Goal: Information Seeking & Learning: Learn about a topic

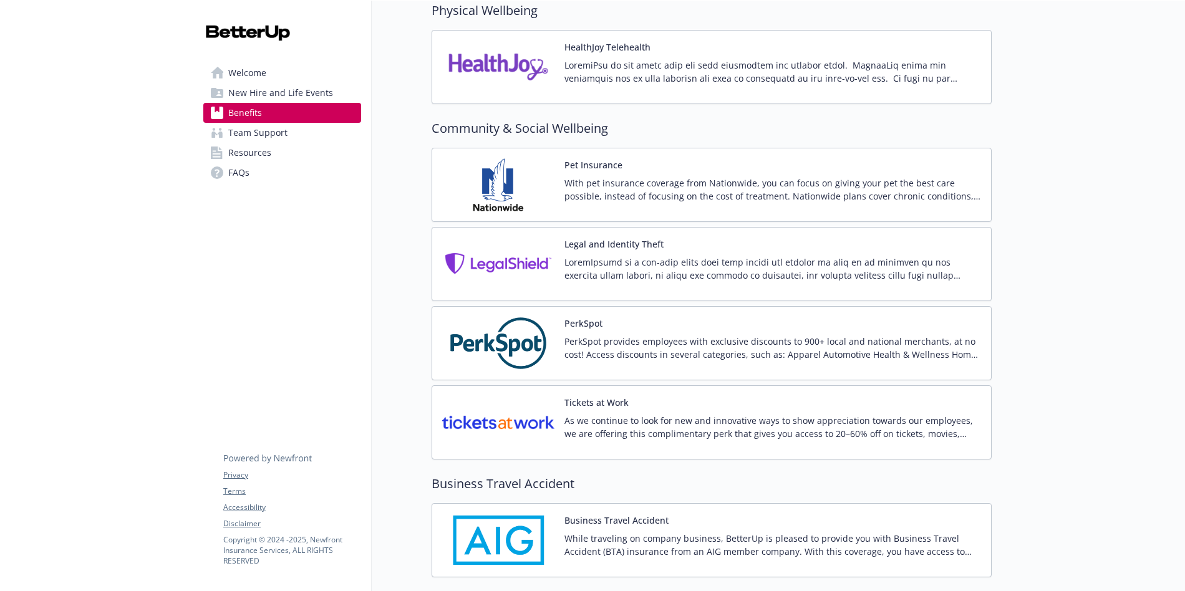
scroll to position [2609, 0]
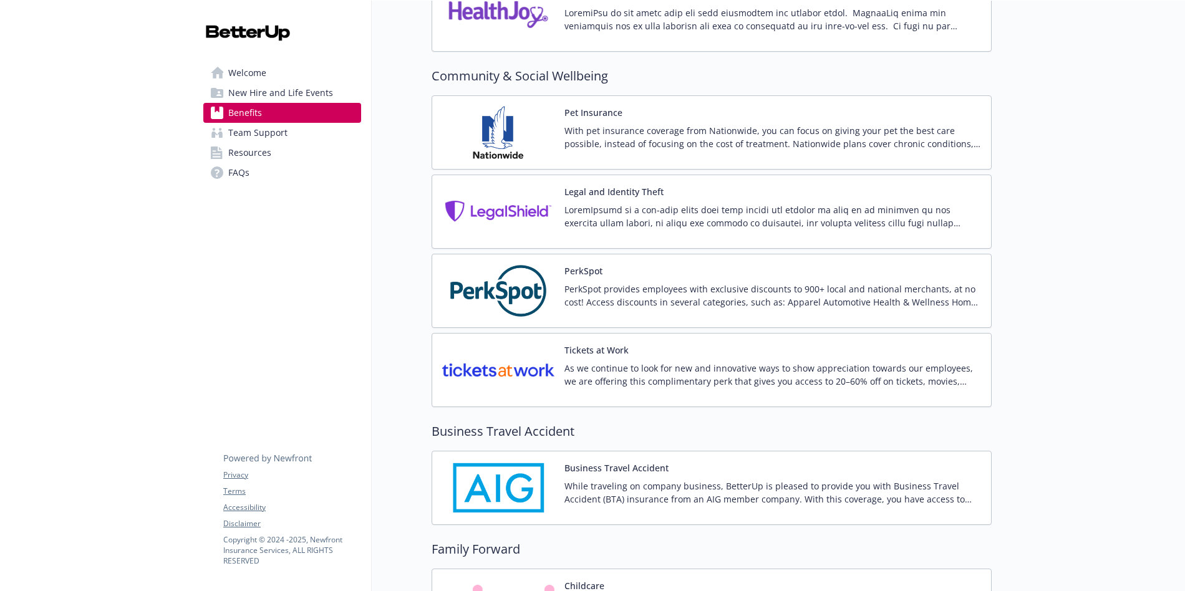
click at [806, 136] on p "With pet insurance coverage from Nationwide, you can focus on giving your pet t…" at bounding box center [772, 137] width 417 height 26
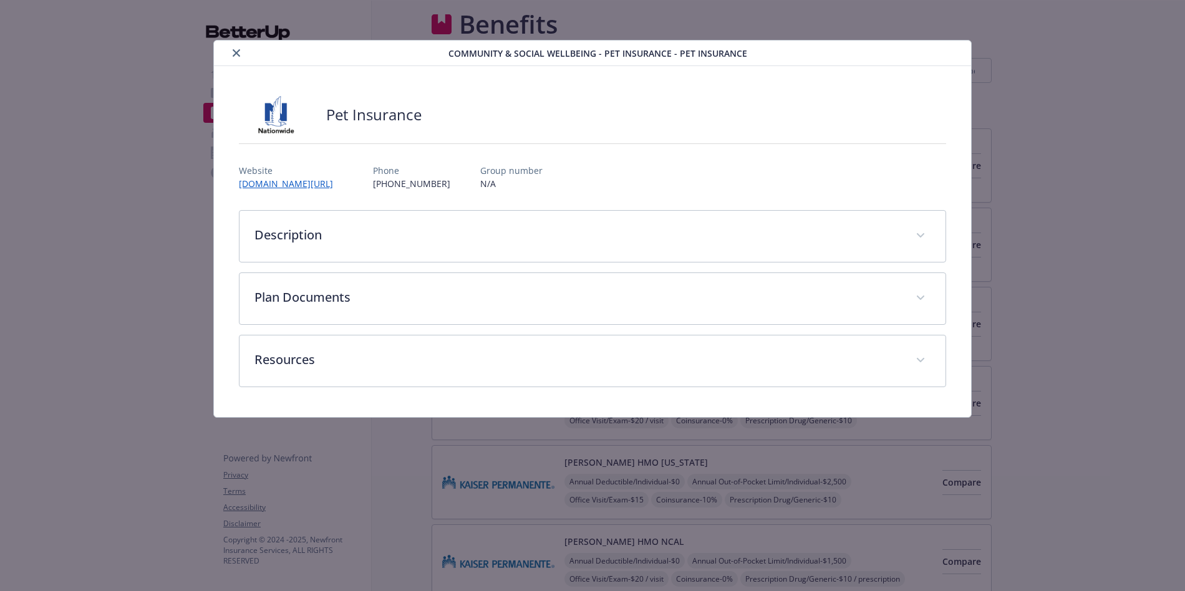
scroll to position [2609, 0]
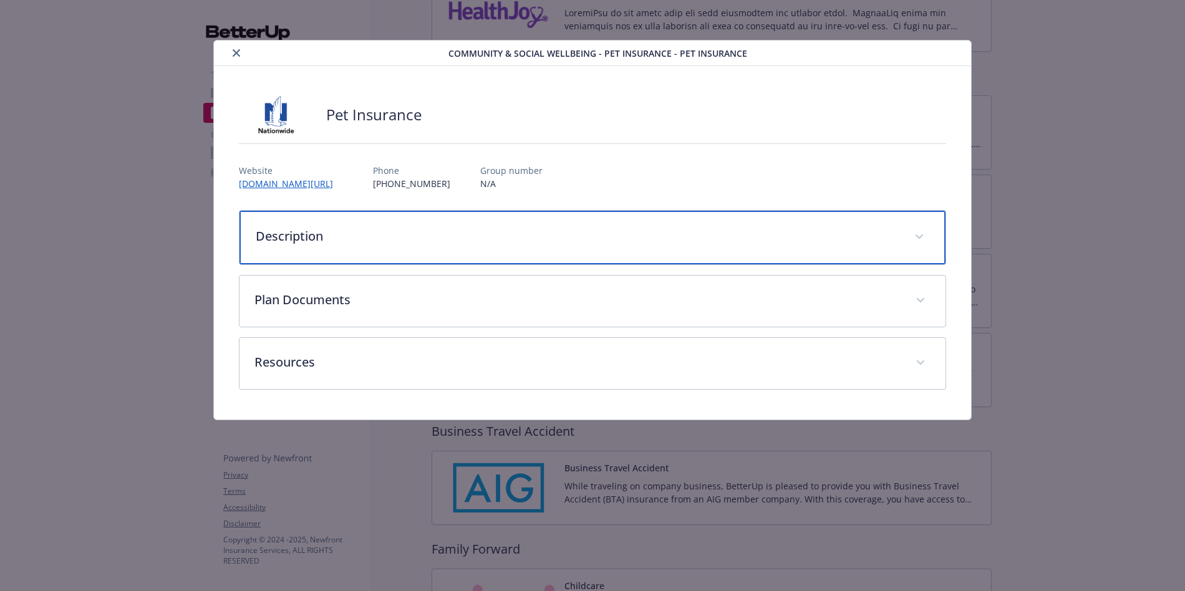
click at [523, 223] on div "Description" at bounding box center [593, 238] width 706 height 54
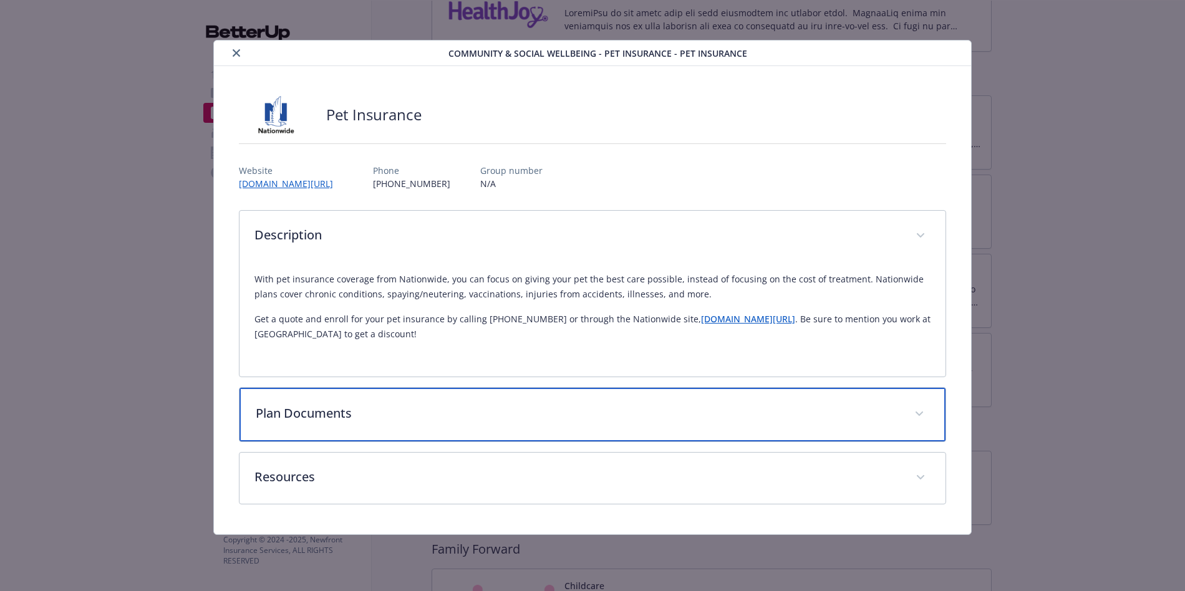
click at [491, 409] on p "Plan Documents" at bounding box center [578, 413] width 644 height 19
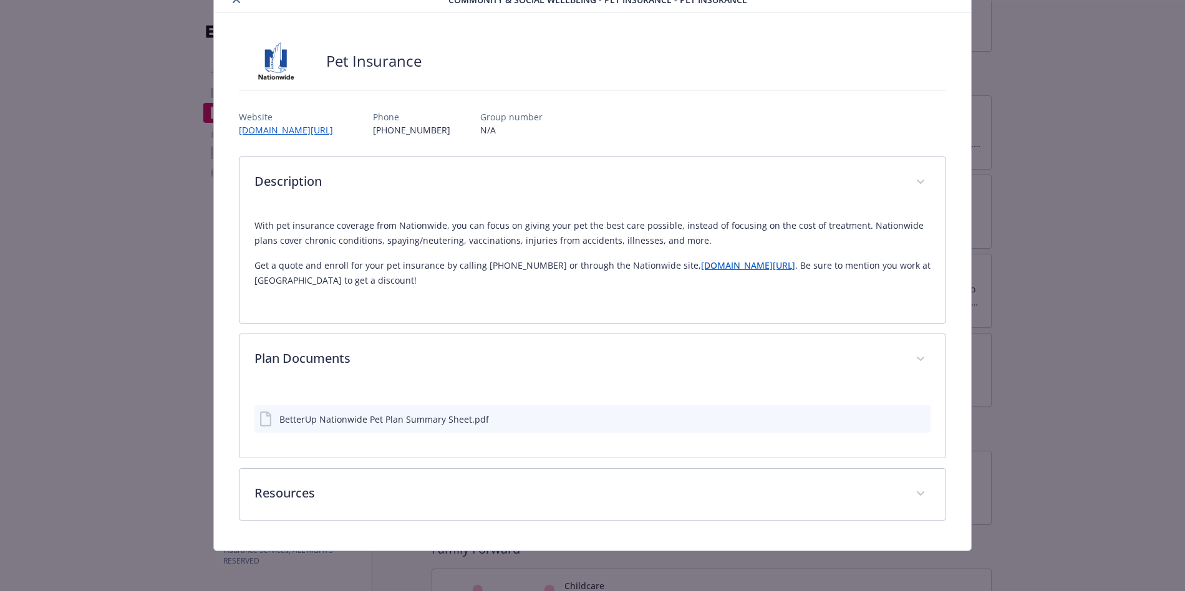
click at [453, 415] on div "BetterUp Nationwide Pet Plan Summary Sheet.pdf" at bounding box center [384, 419] width 210 height 13
click at [913, 421] on icon "preview file" at bounding box center [918, 418] width 11 height 9
